Goal: Transaction & Acquisition: Purchase product/service

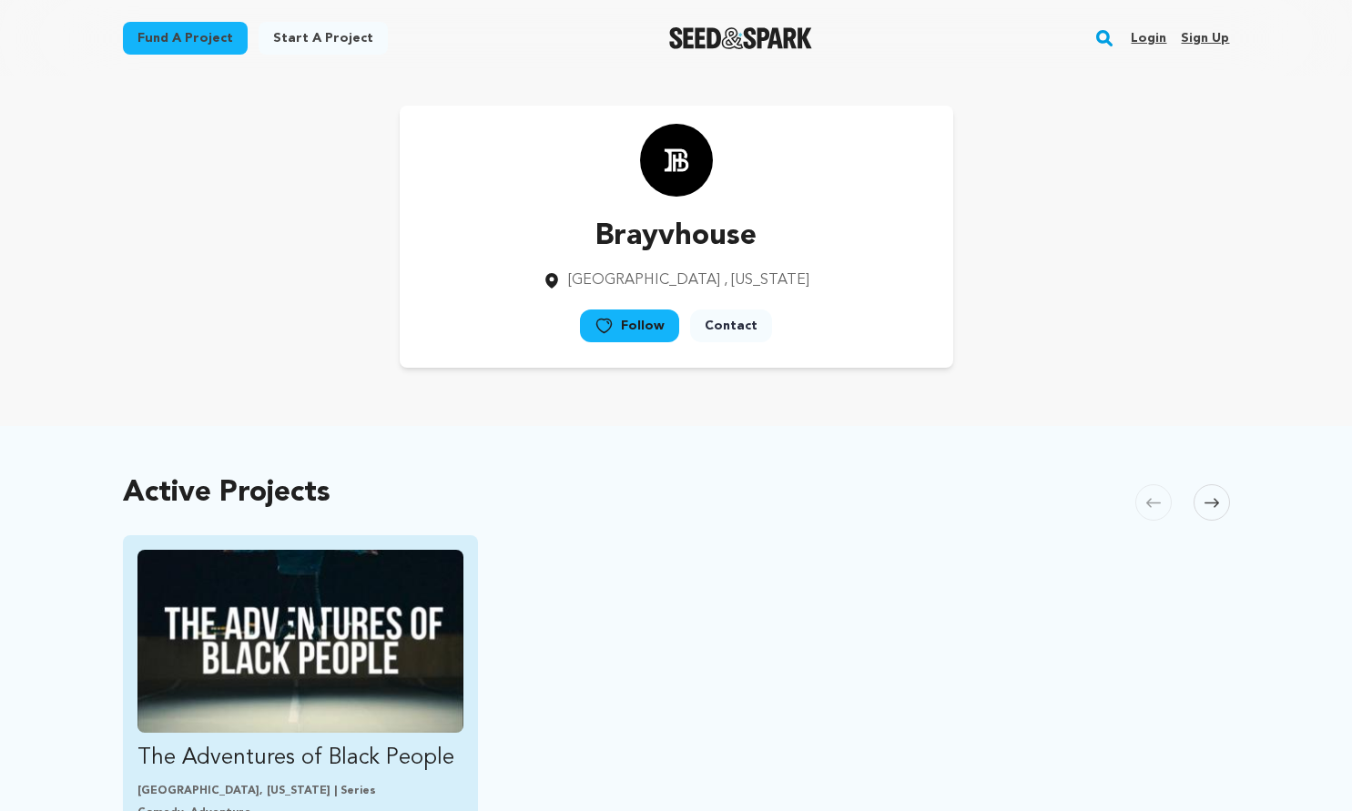
click at [359, 626] on img "Fund The Adventures of Black People" at bounding box center [300, 641] width 327 height 183
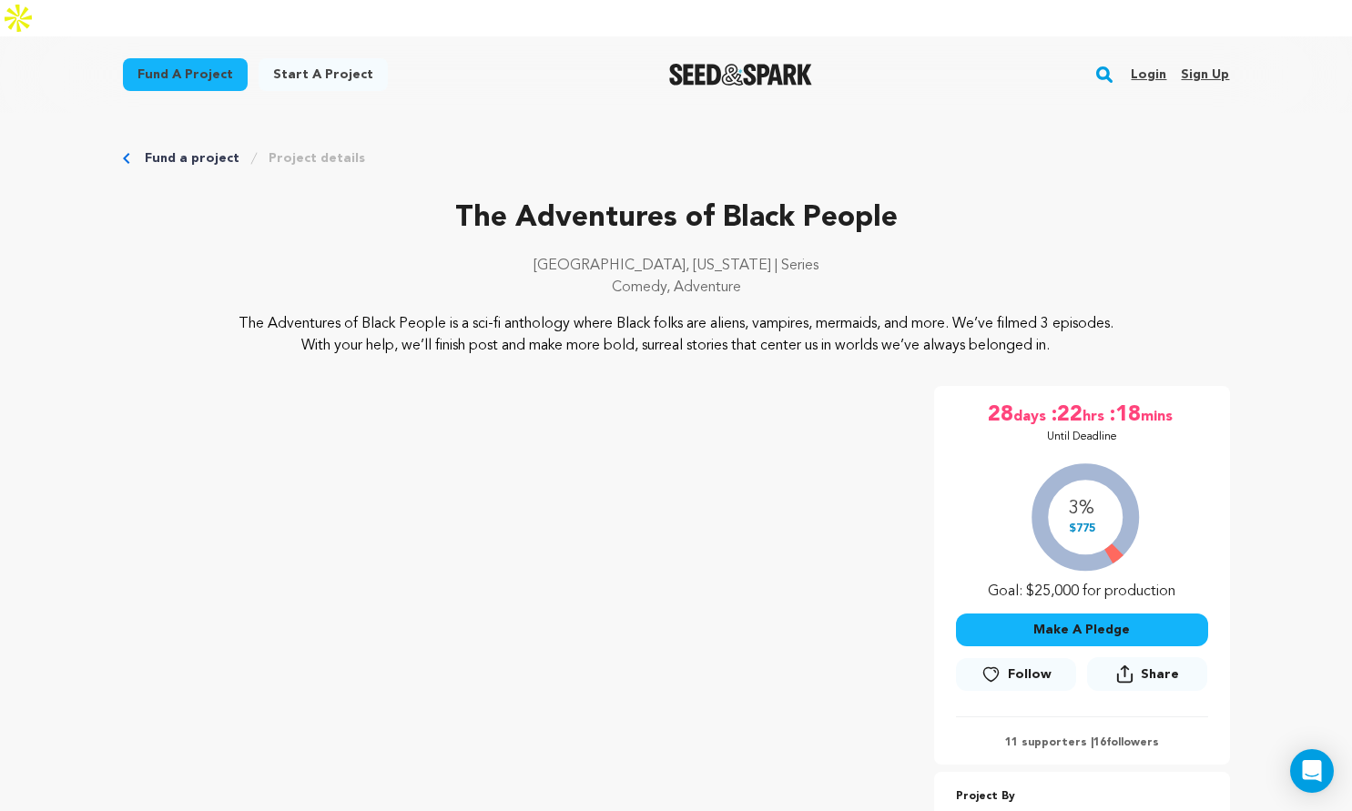
click at [1144, 60] on link "Login" at bounding box center [1147, 74] width 35 height 29
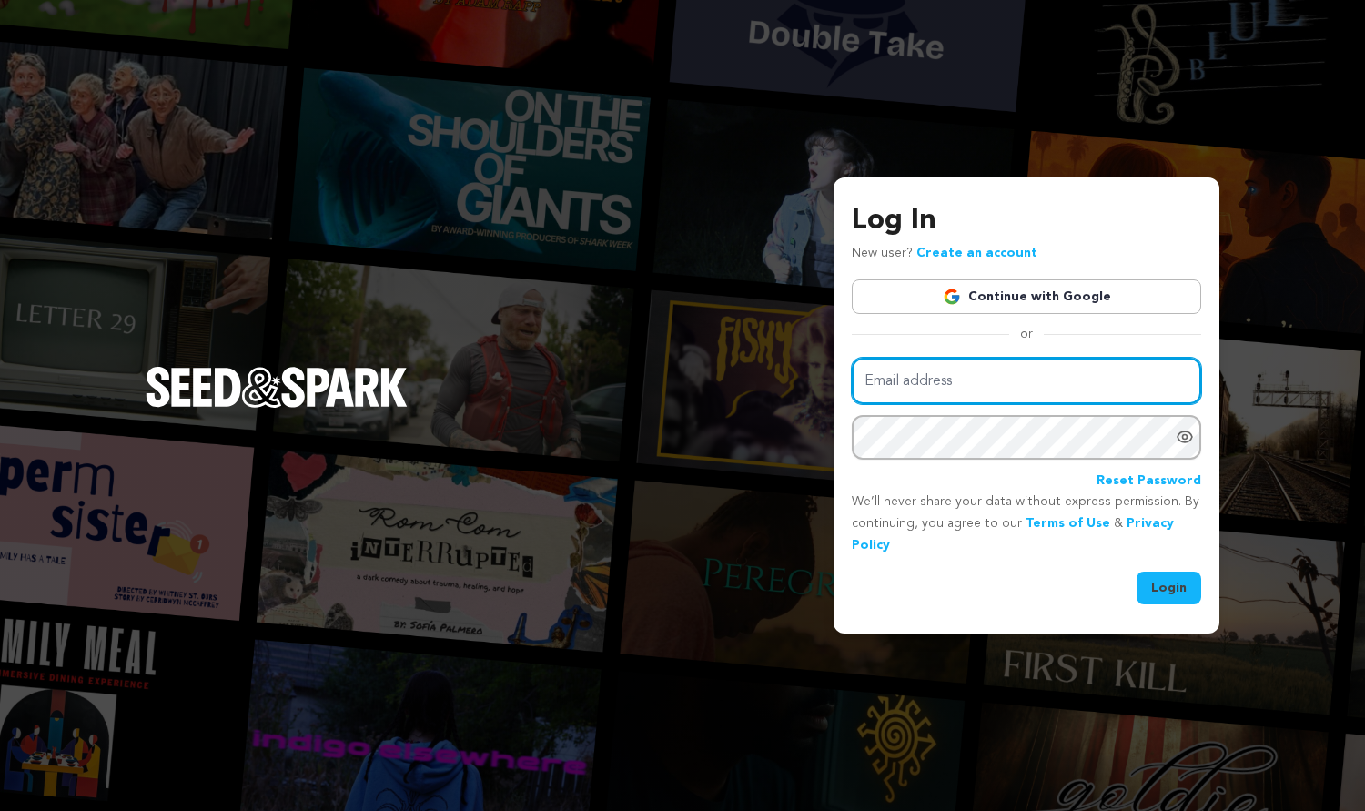
type input "info@brayvhouse.com"
click at [1174, 586] on button "Login" at bounding box center [1169, 588] width 65 height 33
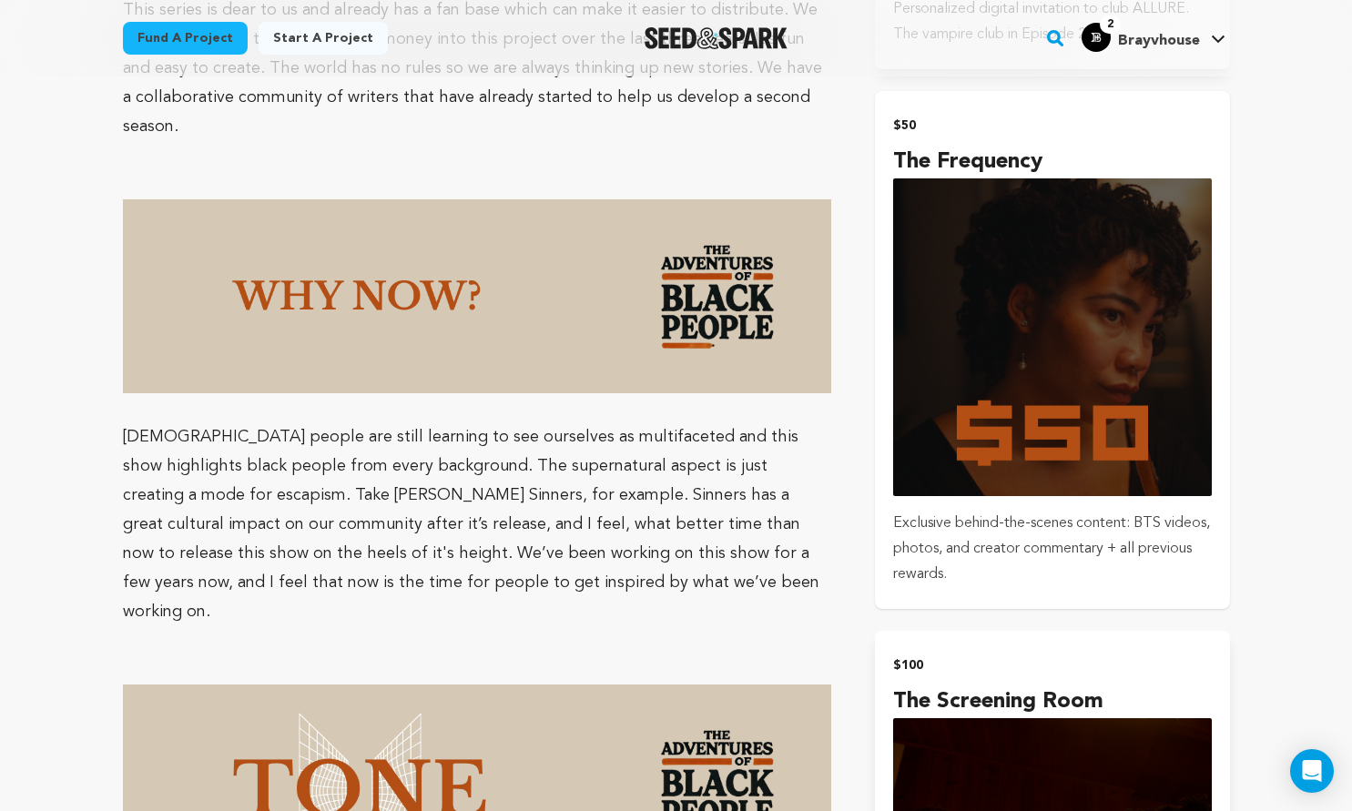
scroll to position [2568, 0]
